Goal: Navigation & Orientation: Understand site structure

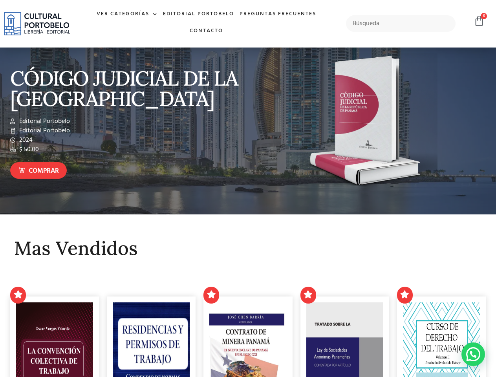
click at [248, 189] on div at bounding box center [369, 123] width 242 height 148
click at [127, 14] on link "Ver Categorías" at bounding box center [127, 14] width 66 height 17
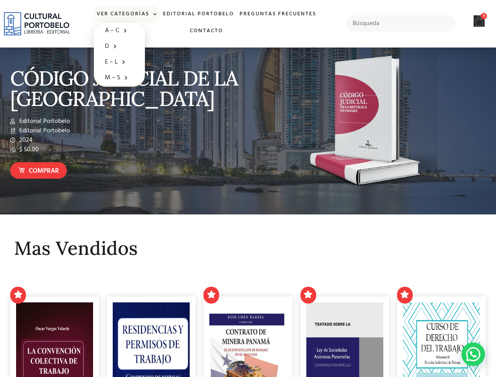
click at [479, 21] on icon at bounding box center [479, 20] width 11 height 11
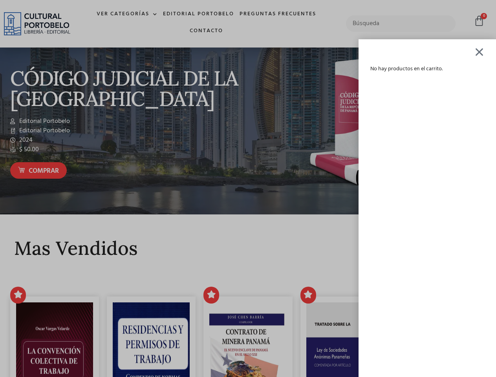
click at [473, 354] on div "No hay productos en el carrito." at bounding box center [427, 216] width 114 height 305
